Goal: Task Accomplishment & Management: Manage account settings

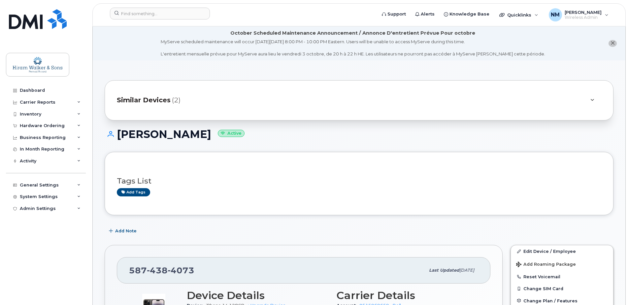
scroll to position [165, 0]
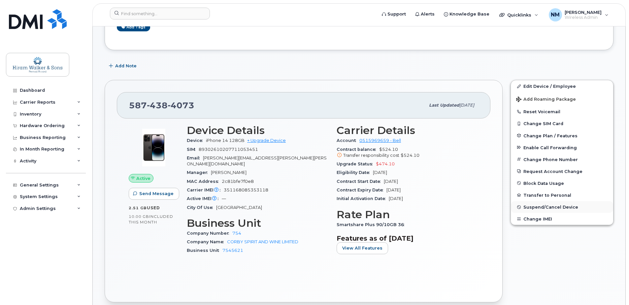
click at [536, 210] on button "Suspend/Cancel Device" at bounding box center [562, 207] width 102 height 12
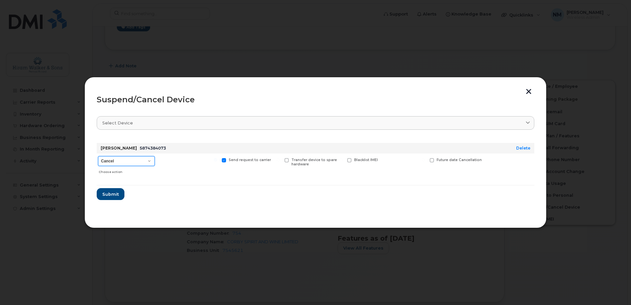
click at [141, 162] on select "Cancel Suspend - Extend Suspension Suspend - Reduced Rate Suspend - Full Rate S…" at bounding box center [126, 161] width 57 height 10
select select "[object Object]"
click at [98, 156] on select "Cancel Suspend - Extend Suspension Suspend - Reduced Rate Suspend - Full Rate S…" at bounding box center [126, 161] width 57 height 10
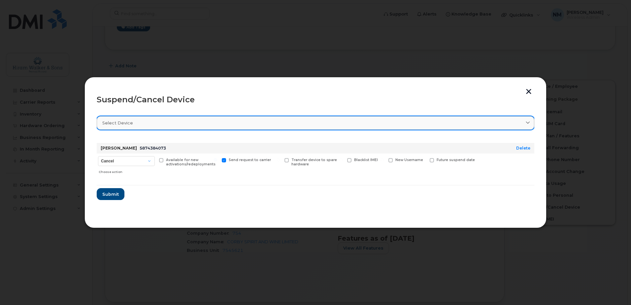
click at [150, 129] on link "Select device" at bounding box center [316, 123] width 438 height 14
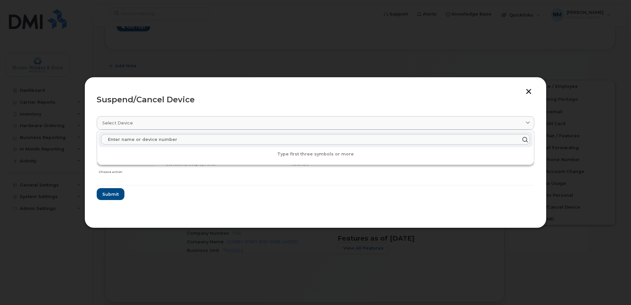
click at [183, 192] on form "Shayla Fedorchuk 5874384073 Delete Cancel Suspend - Extend Suspension Suspend -…" at bounding box center [316, 169] width 438 height 62
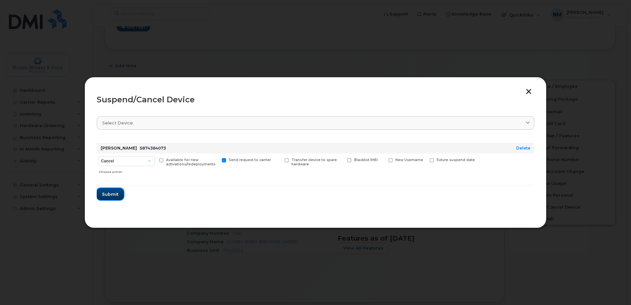
click at [115, 197] on button "Submit" at bounding box center [110, 194] width 27 height 12
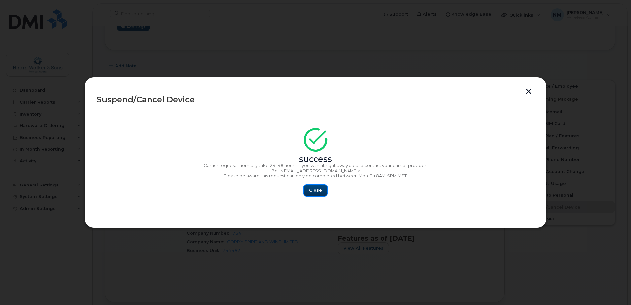
click at [323, 194] on button "Close" at bounding box center [316, 190] width 24 height 12
